Goal: Information Seeking & Learning: Learn about a topic

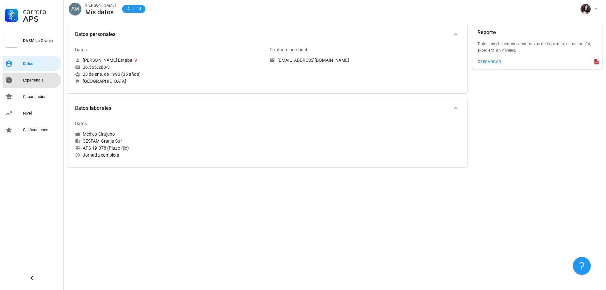
click at [40, 74] on link "Experiencia" at bounding box center [32, 80] width 59 height 15
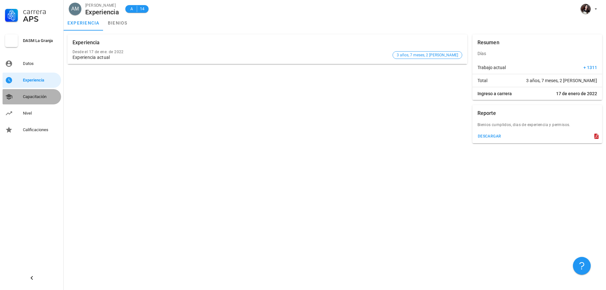
click at [33, 97] on div "Capacitación" at bounding box center [41, 96] width 36 height 5
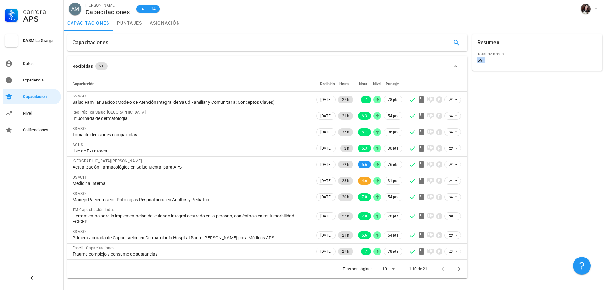
drag, startPoint x: 487, startPoint y: 61, endPoint x: 478, endPoint y: 59, distance: 9.7
click at [478, 59] on div "691" at bounding box center [538, 60] width 120 height 6
click at [43, 114] on div "Nivel" at bounding box center [41, 113] width 36 height 5
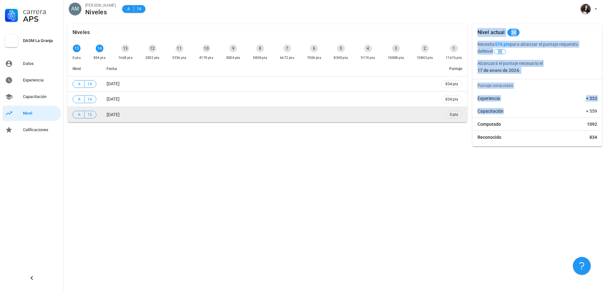
drag, startPoint x: 506, startPoint y: 112, endPoint x: 466, endPoint y: 108, distance: 40.0
click at [466, 108] on div "Niveles 15 0 pts 14 834 pts 13 1668 pts 12 2502 pts 11 3336 pts 10 4170 pts 9 5…" at bounding box center [335, 85] width 540 height 127
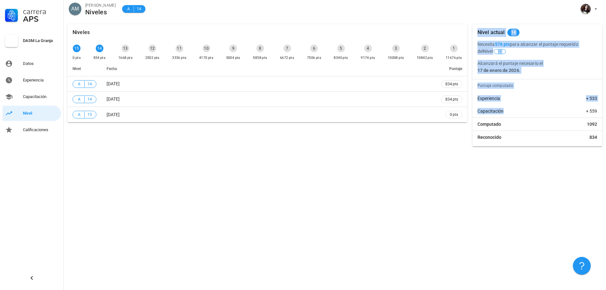
click at [503, 103] on div "Experiencia + 533" at bounding box center [537, 98] width 130 height 13
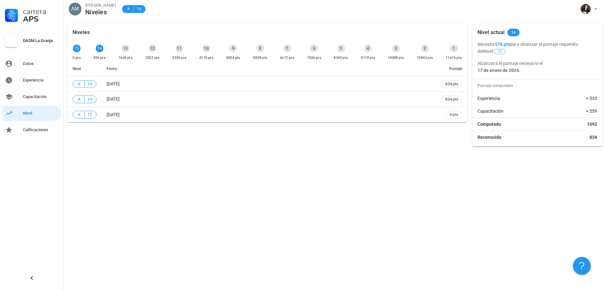
drag, startPoint x: 497, startPoint y: 44, endPoint x: 510, endPoint y: 44, distance: 12.7
click at [510, 44] on b "576 pts" at bounding box center [502, 44] width 15 height 5
click at [29, 130] on div "Calificaciones" at bounding box center [41, 129] width 36 height 5
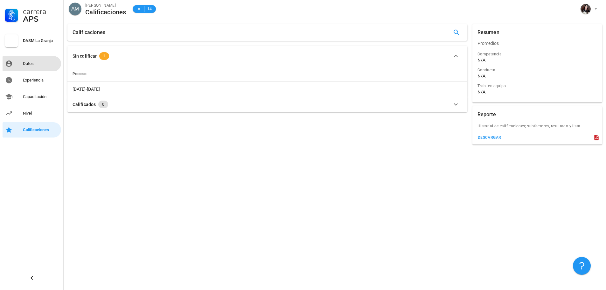
click at [35, 60] on div "Datos" at bounding box center [41, 64] width 36 height 10
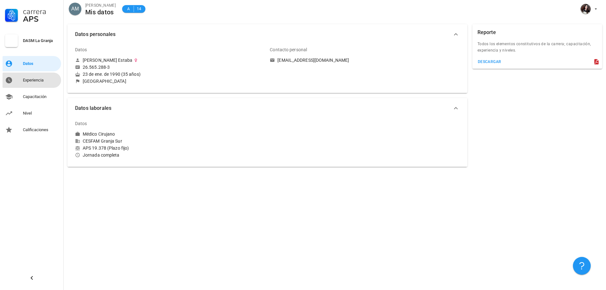
click at [38, 83] on div "Experiencia" at bounding box center [41, 80] width 36 height 10
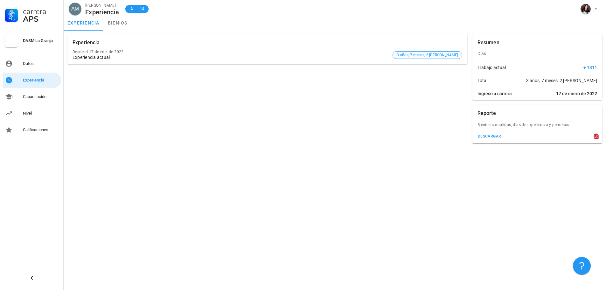
click at [445, 56] on span "3 años, 7 meses, 2 [PERSON_NAME]" at bounding box center [427, 55] width 61 height 7
drag, startPoint x: 583, startPoint y: 66, endPoint x: 599, endPoint y: 66, distance: 15.6
click at [599, 66] on div "Trabajo actual + 1311" at bounding box center [537, 67] width 130 height 13
click at [575, 68] on div "Trabajo actual + 1311" at bounding box center [537, 67] width 130 height 13
click at [52, 92] on div "Capacitación" at bounding box center [41, 97] width 36 height 10
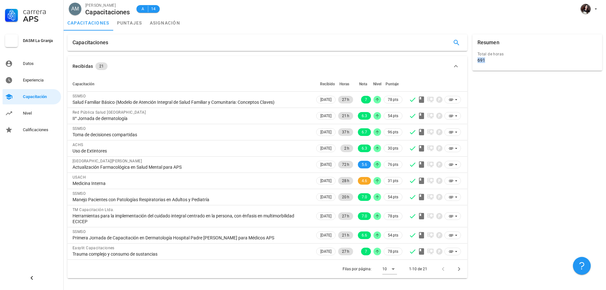
drag, startPoint x: 485, startPoint y: 60, endPoint x: 476, endPoint y: 60, distance: 8.9
click at [476, 60] on div "Total de horas 691" at bounding box center [537, 58] width 122 height 16
click at [24, 112] on div "Nivel" at bounding box center [41, 113] width 36 height 5
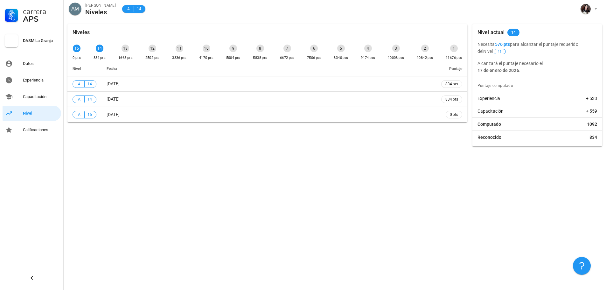
drag, startPoint x: 497, startPoint y: 42, endPoint x: 512, endPoint y: 45, distance: 15.3
click at [510, 45] on b "576 pts" at bounding box center [502, 44] width 15 height 5
click at [33, 132] on div "Calificaciones" at bounding box center [41, 129] width 36 height 5
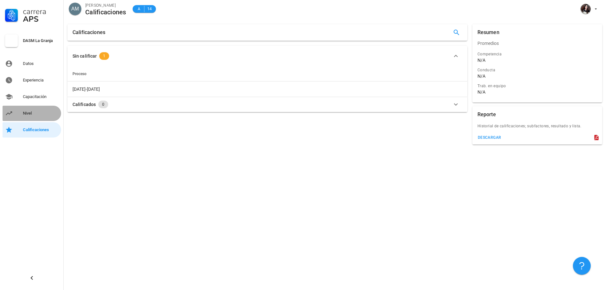
click at [36, 113] on div "Nivel" at bounding box center [41, 113] width 36 height 5
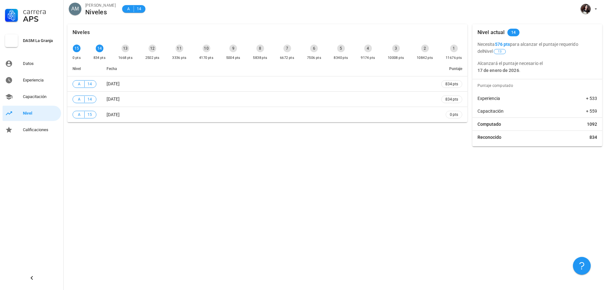
click at [125, 51] on div "13" at bounding box center [126, 49] width 8 height 8
click at [126, 59] on div "1668 pts" at bounding box center [125, 58] width 14 height 6
click at [127, 51] on div "13" at bounding box center [126, 49] width 8 height 8
click at [498, 51] on span "13" at bounding box center [500, 51] width 4 height 4
click at [513, 34] on span "14" at bounding box center [513, 33] width 5 height 8
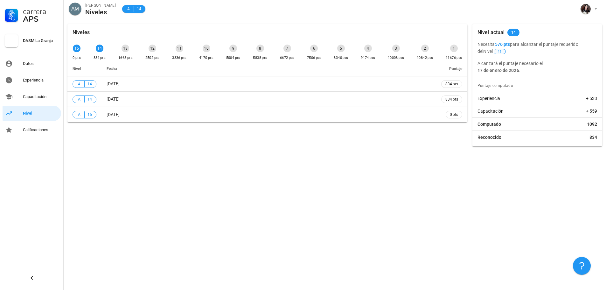
click at [498, 52] on span "13" at bounding box center [500, 51] width 4 height 4
drag, startPoint x: 505, startPoint y: 136, endPoint x: 474, endPoint y: 139, distance: 30.3
click at [474, 139] on div "Reconocido 834" at bounding box center [537, 137] width 130 height 13
drag, startPoint x: 507, startPoint y: 125, endPoint x: 476, endPoint y: 124, distance: 30.9
click at [476, 124] on div "Computado 1092" at bounding box center [537, 124] width 130 height 13
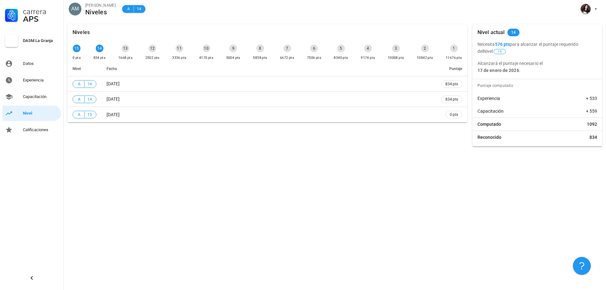
click at [151, 50] on div "12" at bounding box center [153, 49] width 8 height 8
click at [125, 49] on div "13" at bounding box center [126, 49] width 8 height 8
click at [112, 49] on div "15 0 pts 14 834 pts 13 1668 pts 12 2502 pts 11 3336 pts 10 4170 pts 9 5004 pts …" at bounding box center [267, 52] width 392 height 19
click at [84, 52] on div "15 0 pts 14 834 pts 13 1668 pts 12 2502 pts 11 3336 pts 10 4170 pts 9 5004 pts …" at bounding box center [267, 52] width 392 height 19
drag, startPoint x: 506, startPoint y: 140, endPoint x: 473, endPoint y: 138, distance: 32.8
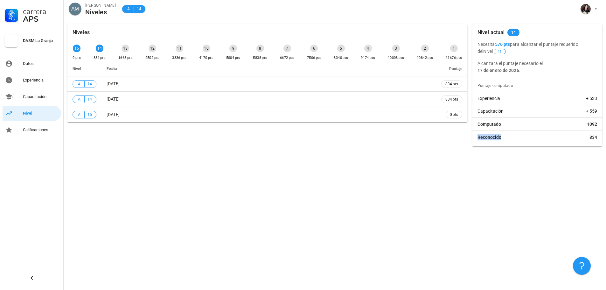
click at [473, 138] on div "Reconocido 834" at bounding box center [537, 137] width 130 height 13
click at [41, 70] on link "Datos" at bounding box center [32, 63] width 59 height 15
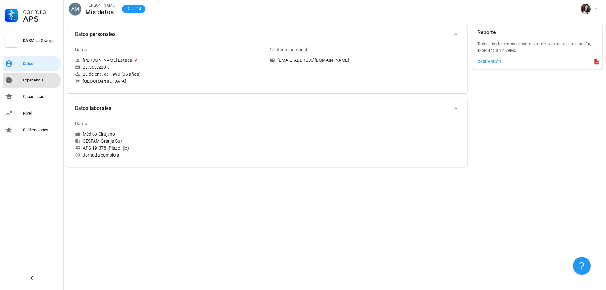
click at [47, 85] on link "Experiencia" at bounding box center [32, 80] width 59 height 15
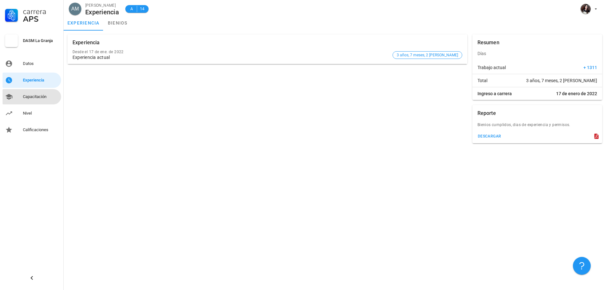
click at [47, 97] on div "Capacitación" at bounding box center [41, 96] width 36 height 5
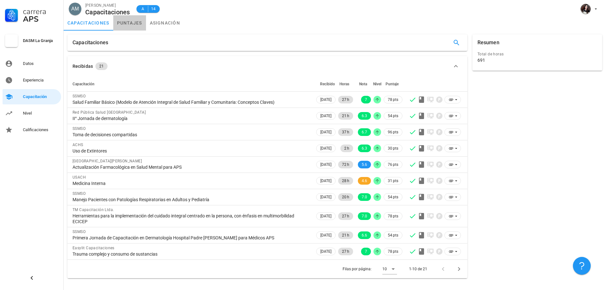
click at [124, 24] on link "puntajes" at bounding box center [129, 22] width 33 height 15
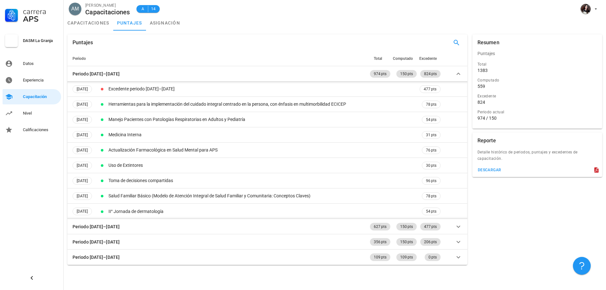
drag, startPoint x: 494, startPoint y: 117, endPoint x: 479, endPoint y: 119, distance: 14.9
click at [479, 119] on div "974 / 150" at bounding box center [538, 118] width 120 height 6
drag, startPoint x: 500, startPoint y: 118, endPoint x: 476, endPoint y: 119, distance: 24.8
click at [476, 119] on div "Total 1383 Computado 559 Excedente 824 Periodo actual 974 / 150" at bounding box center [537, 94] width 132 height 69
click at [488, 120] on div "974 / 150" at bounding box center [538, 118] width 120 height 6
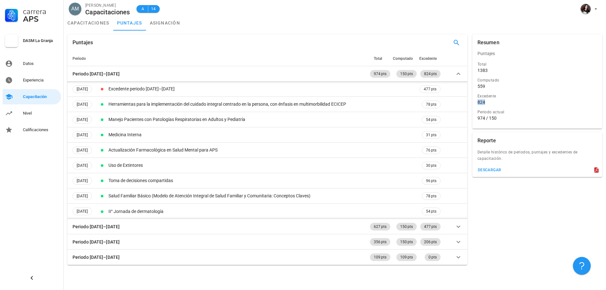
drag, startPoint x: 486, startPoint y: 102, endPoint x: 478, endPoint y: 103, distance: 9.0
click at [478, 103] on div "824" at bounding box center [538, 102] width 120 height 6
click at [185, 22] on div "capacitaciones puntajes asignación" at bounding box center [335, 22] width 542 height 15
click at [171, 24] on link "asignación" at bounding box center [165, 22] width 38 height 15
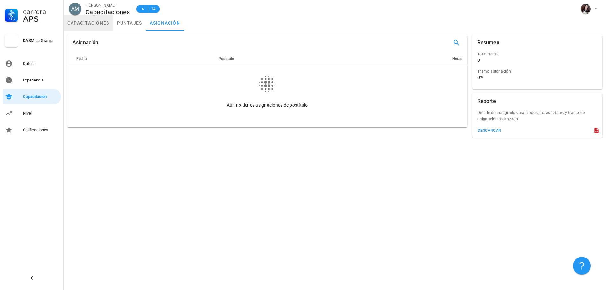
click at [100, 22] on link "capacitaciones" at bounding box center [89, 22] width 50 height 15
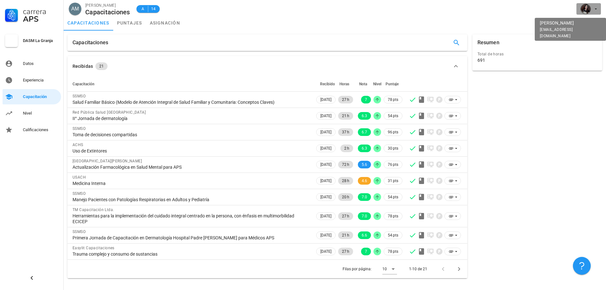
click at [587, 12] on div "avatar" at bounding box center [586, 9] width 10 height 10
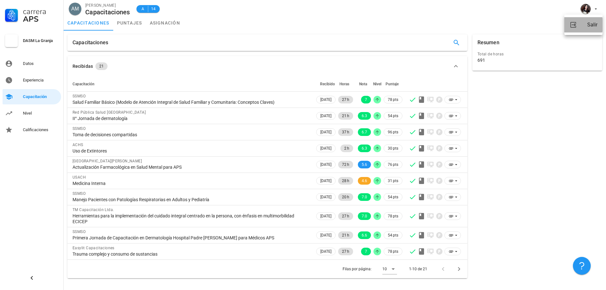
click at [583, 27] on link "Salir" at bounding box center [583, 24] width 38 height 15
